Goal: Navigation & Orientation: Find specific page/section

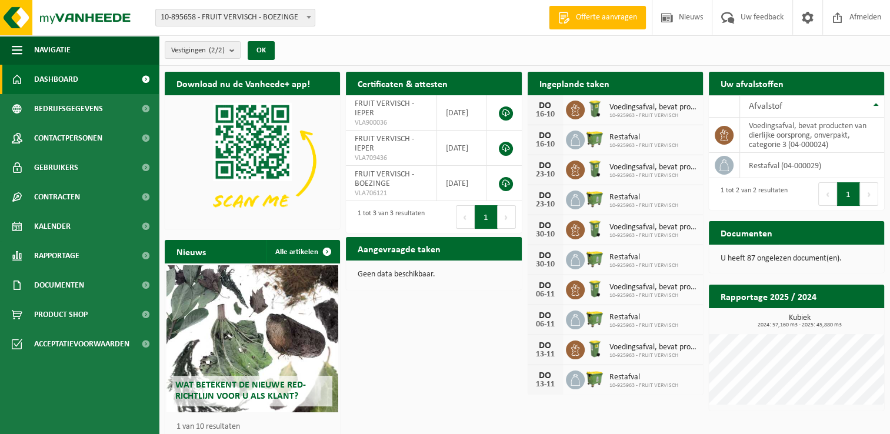
click at [790, 261] on p "U heeft 87 ongelezen document(en)." at bounding box center [796, 259] width 152 height 8
click at [792, 251] on div "U heeft 87 ongelezen document(en)." at bounding box center [796, 259] width 175 height 28
click at [799, 262] on p "U heeft 87 ongelezen document(en)." at bounding box center [796, 259] width 152 height 8
click at [145, 198] on span at bounding box center [145, 196] width 26 height 29
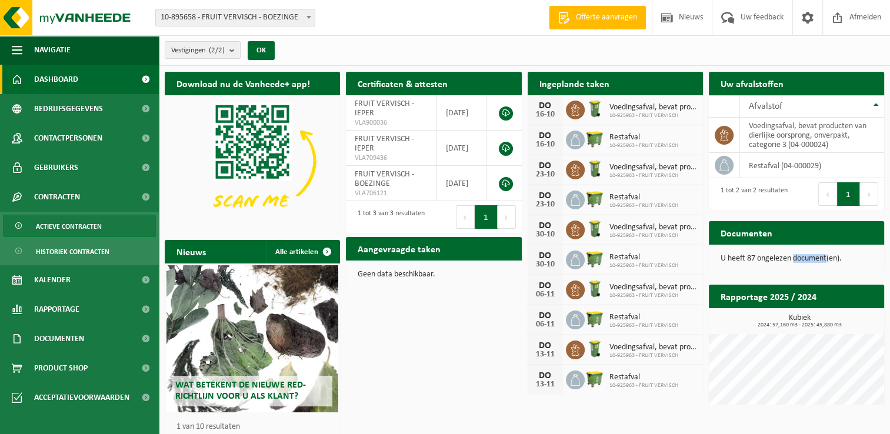
click at [113, 221] on link "Actieve contracten" at bounding box center [79, 226] width 153 height 22
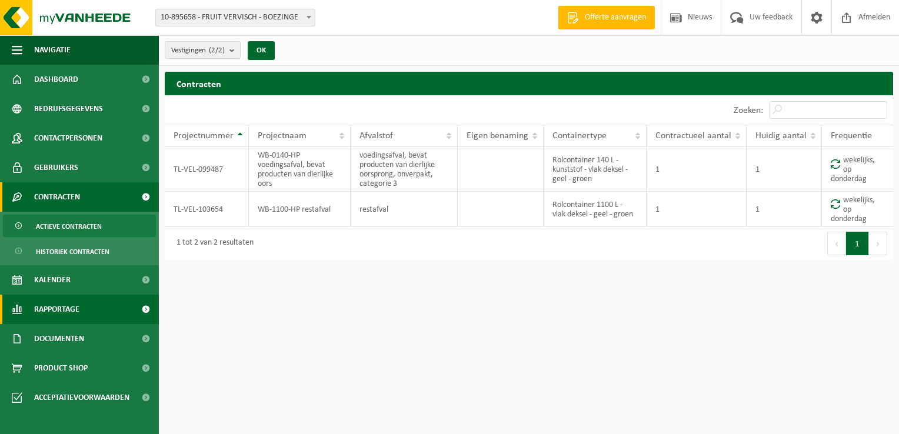
click at [96, 305] on link "Rapportage" at bounding box center [79, 309] width 159 height 29
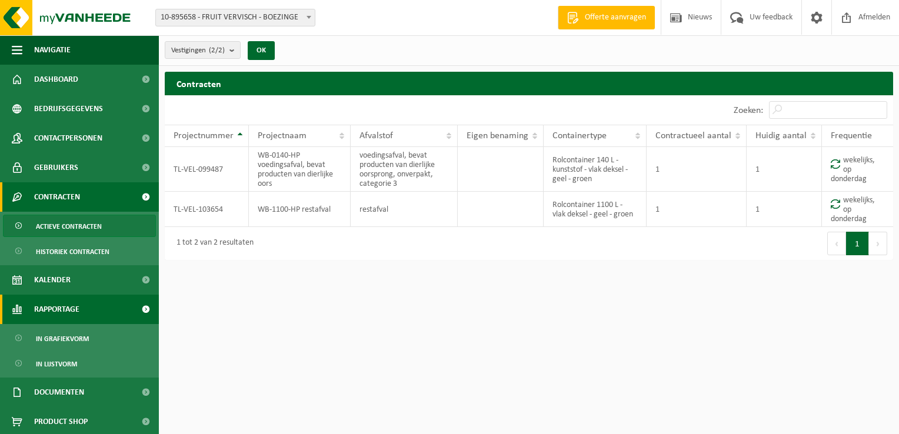
click at [133, 308] on span at bounding box center [145, 309] width 26 height 29
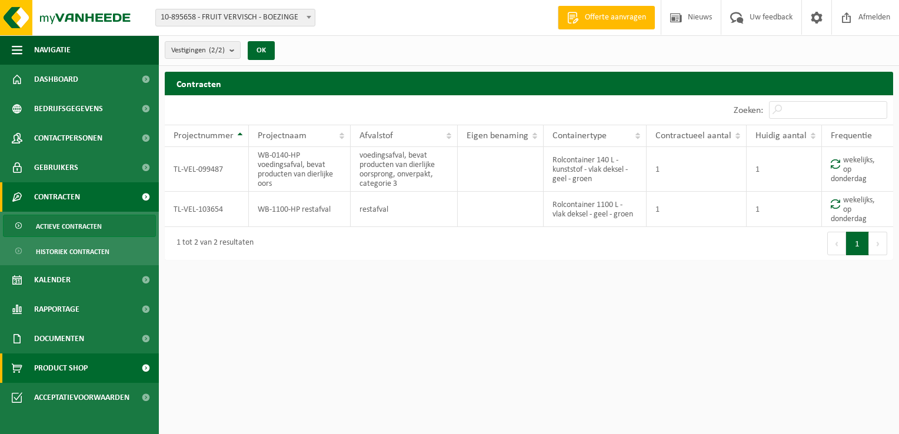
click at [144, 368] on span at bounding box center [145, 367] width 26 height 29
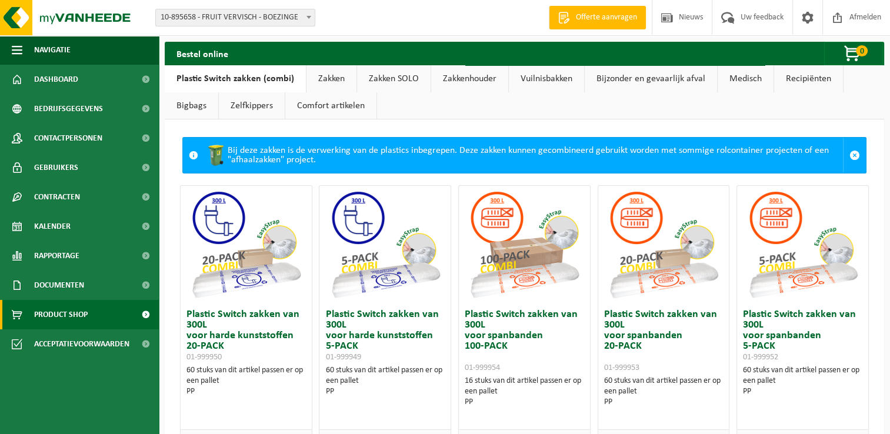
click at [560, 81] on link "Vuilnisbakken" at bounding box center [546, 78] width 75 height 27
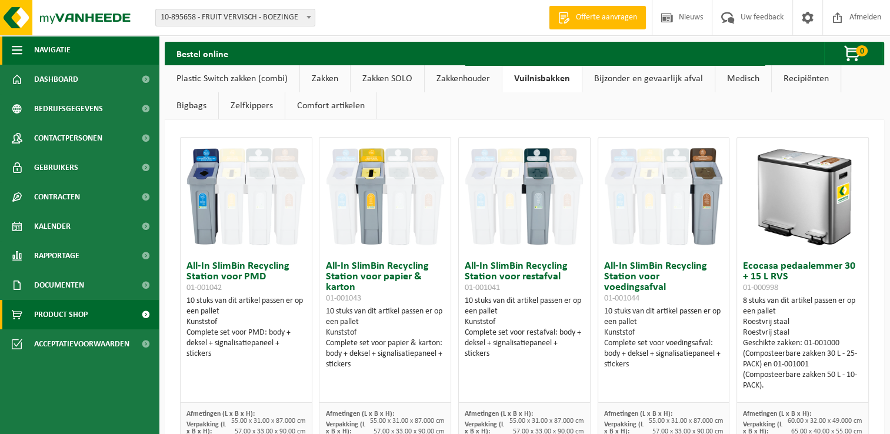
click at [19, 44] on span "button" at bounding box center [17, 49] width 11 height 29
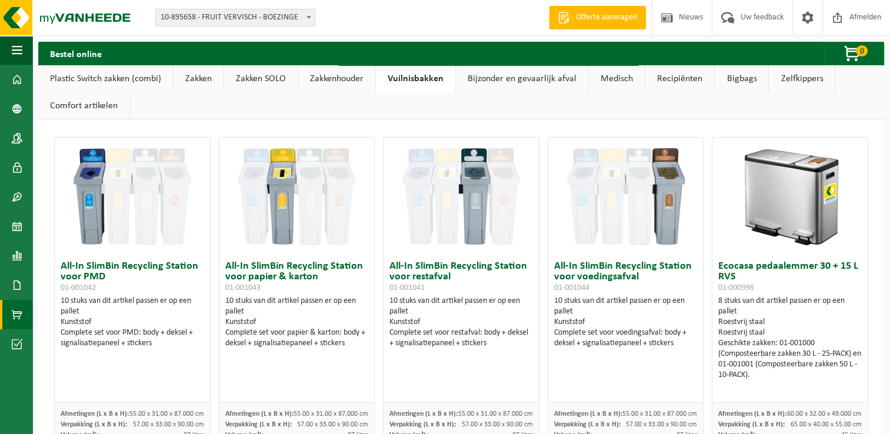
click at [809, 78] on link "Zelfkippers" at bounding box center [802, 78] width 66 height 27
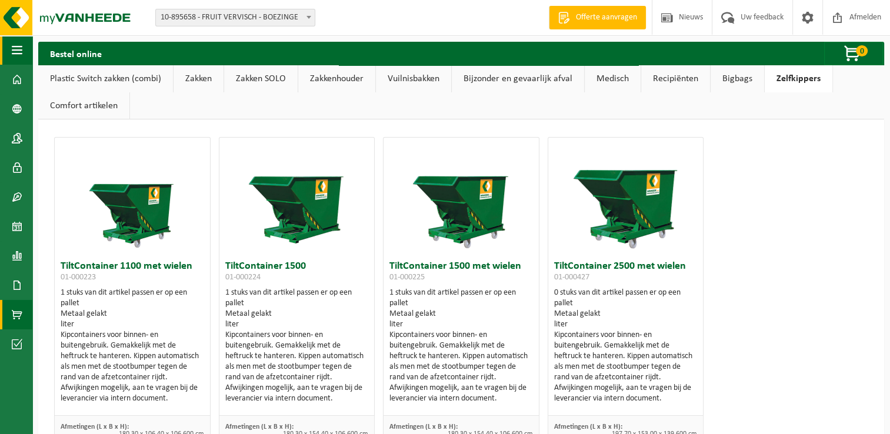
click at [21, 55] on span "button" at bounding box center [17, 49] width 11 height 29
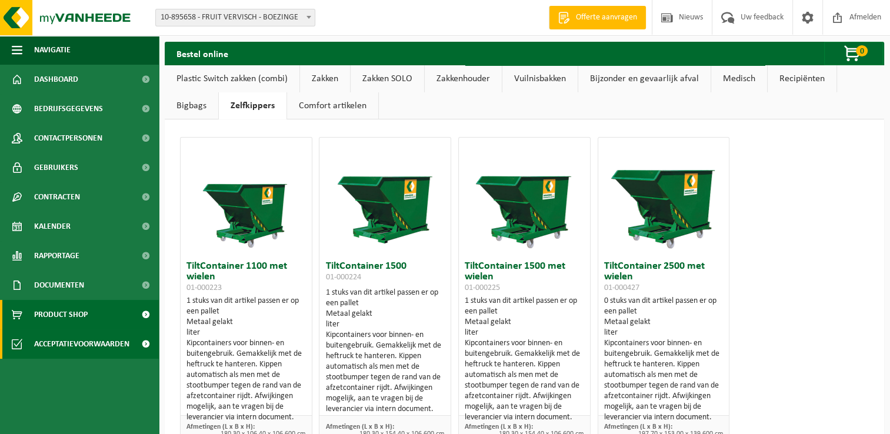
click at [153, 342] on span at bounding box center [145, 343] width 26 height 29
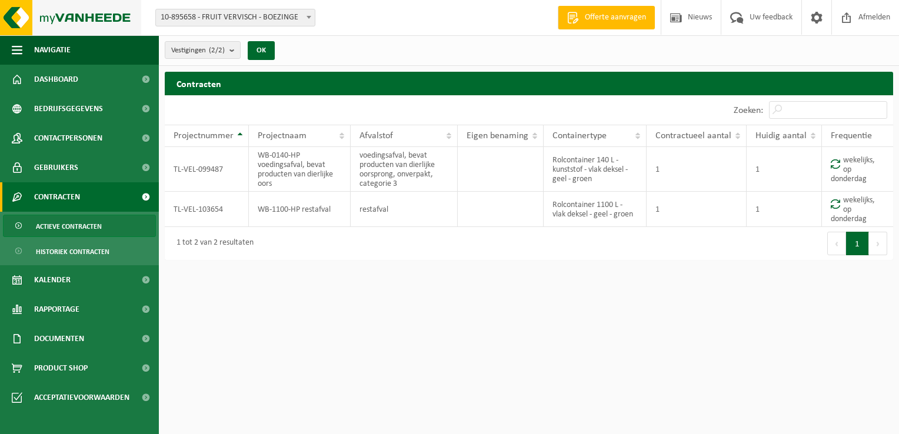
click at [25, 13] on img at bounding box center [70, 17] width 141 height 35
